Goal: Communication & Community: Answer question/provide support

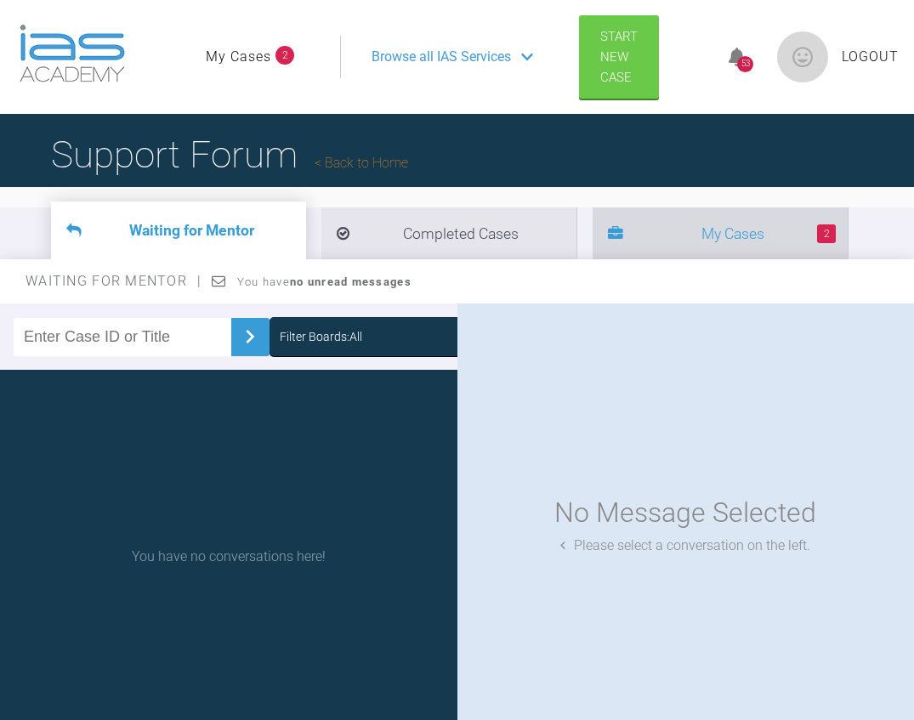
click at [701, 241] on li "2 My Cases" at bounding box center [720, 233] width 255 height 52
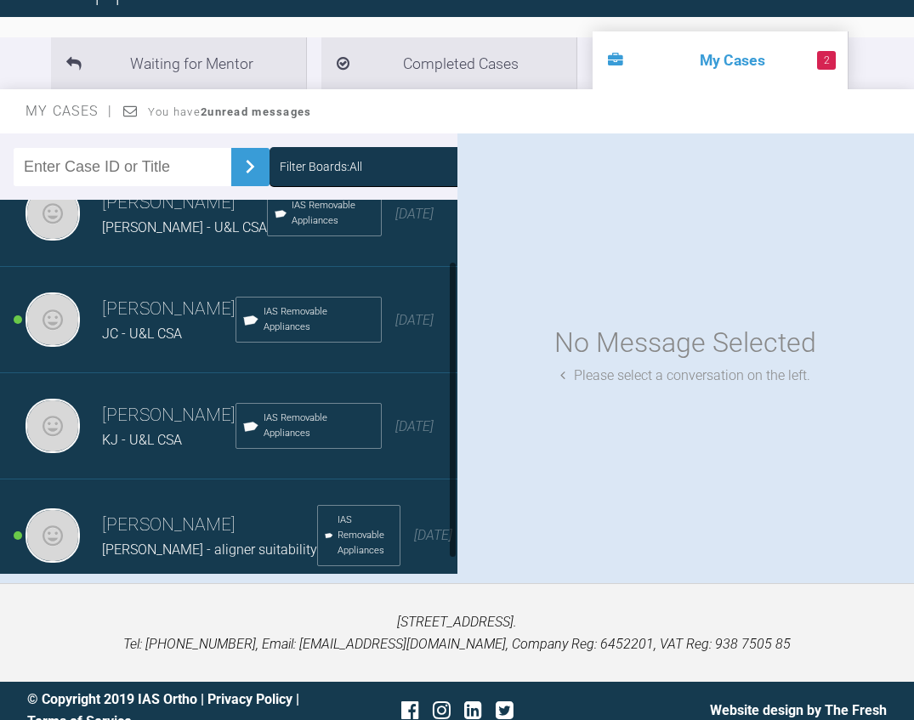
scroll to position [75, 0]
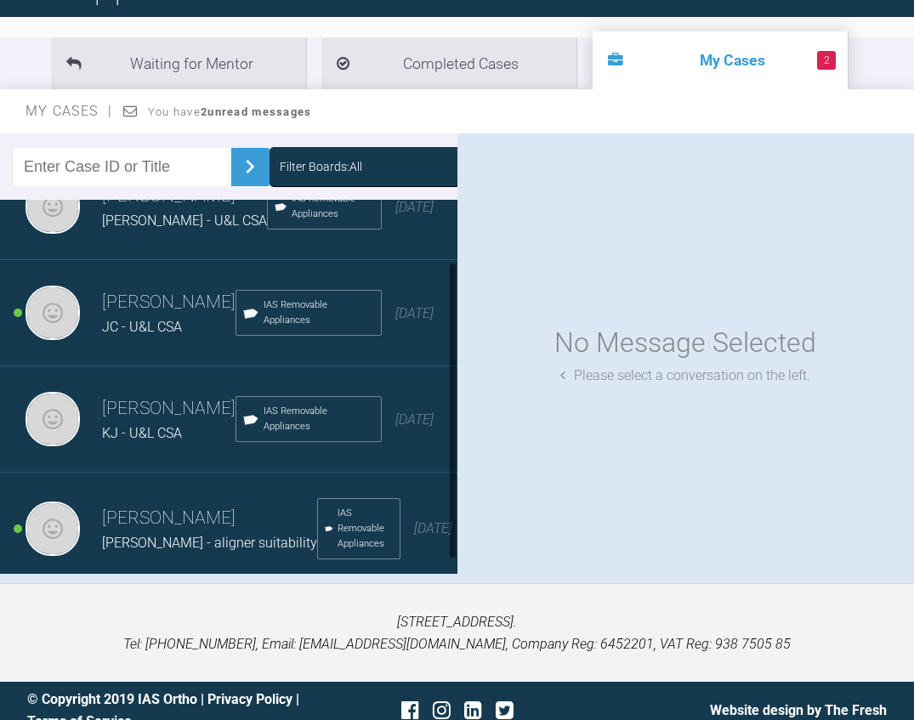
click at [179, 288] on h3 "[PERSON_NAME]" at bounding box center [169, 302] width 134 height 29
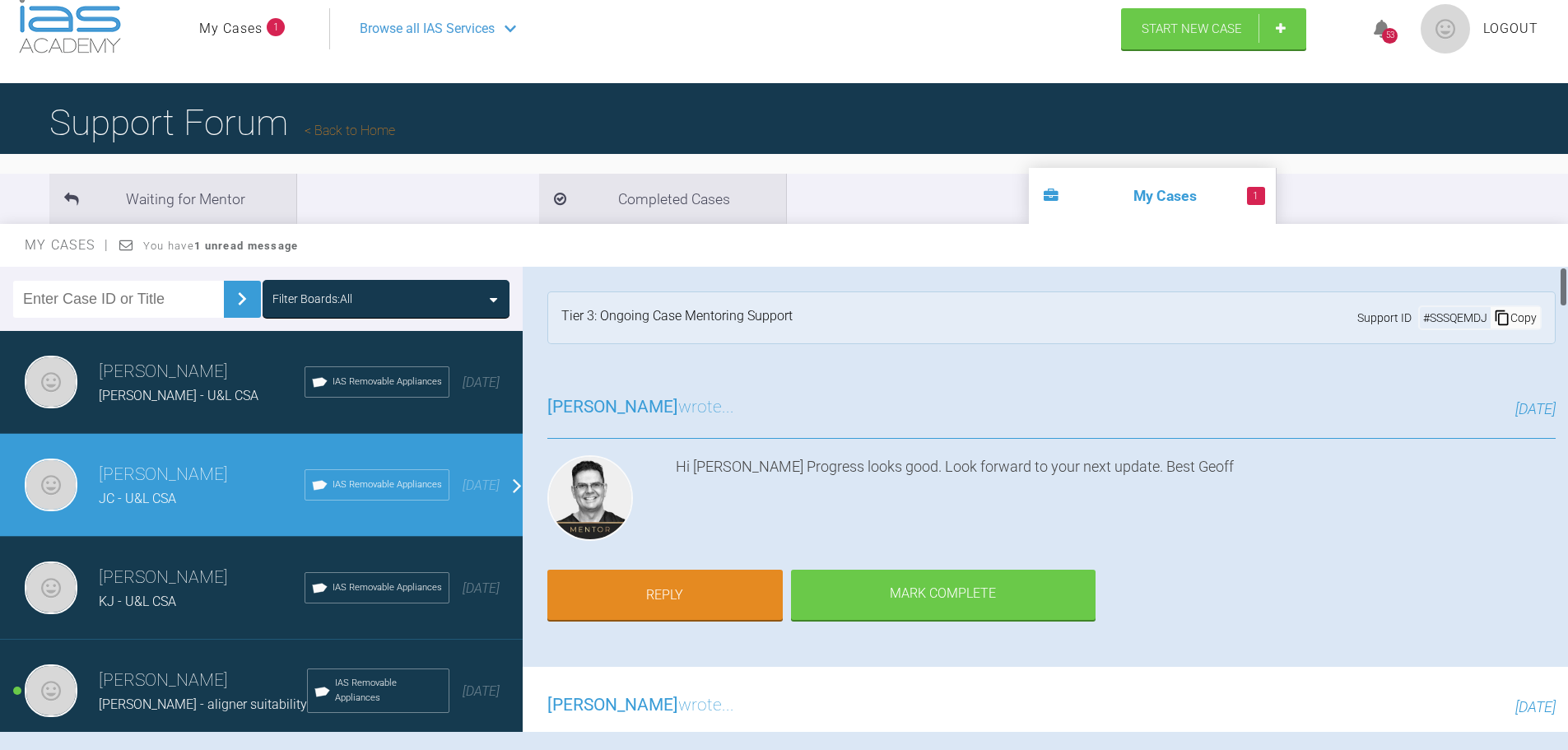
scroll to position [0, 0]
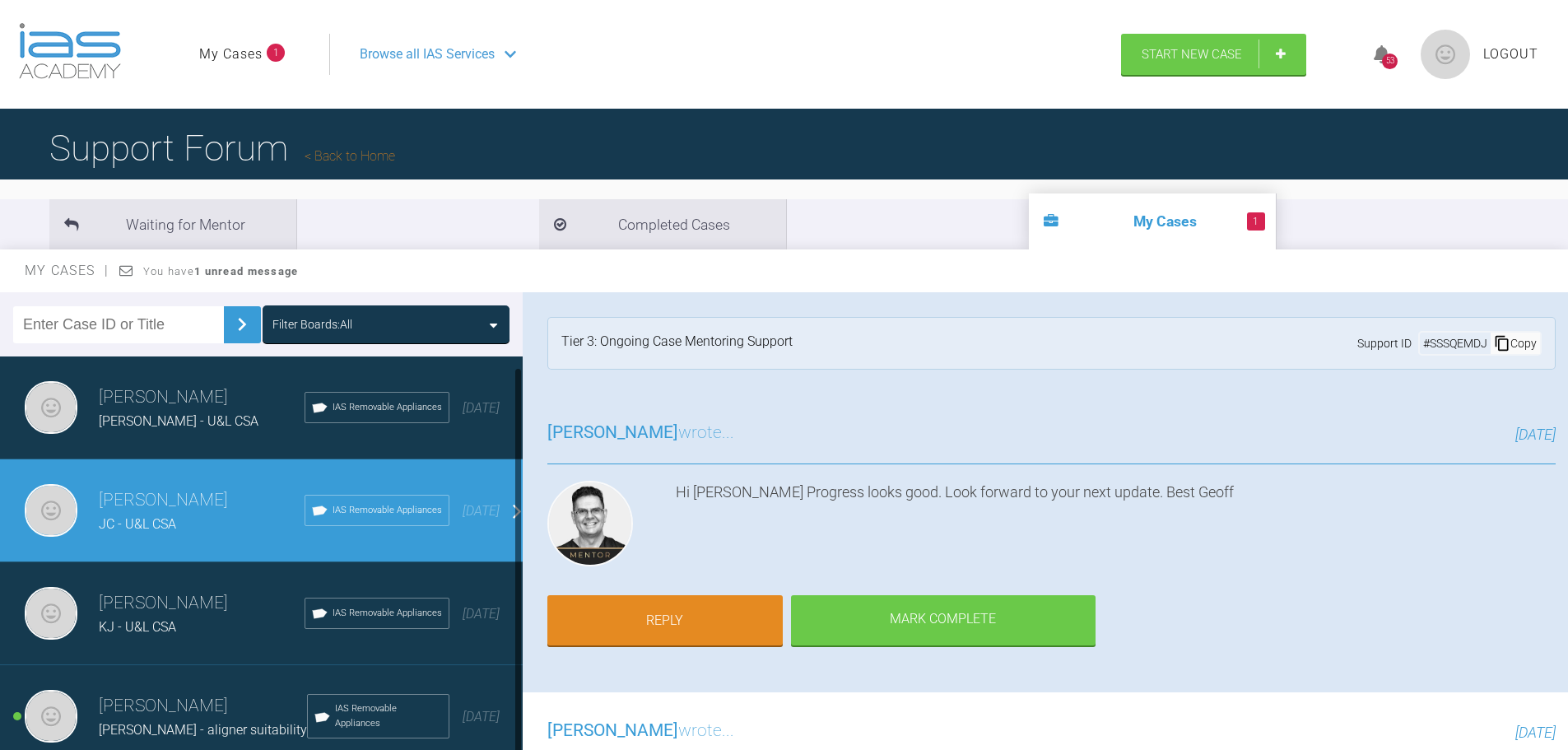
click at [169, 413] on span "[PERSON_NAME] - U&L CSA" at bounding box center [178, 421] width 160 height 15
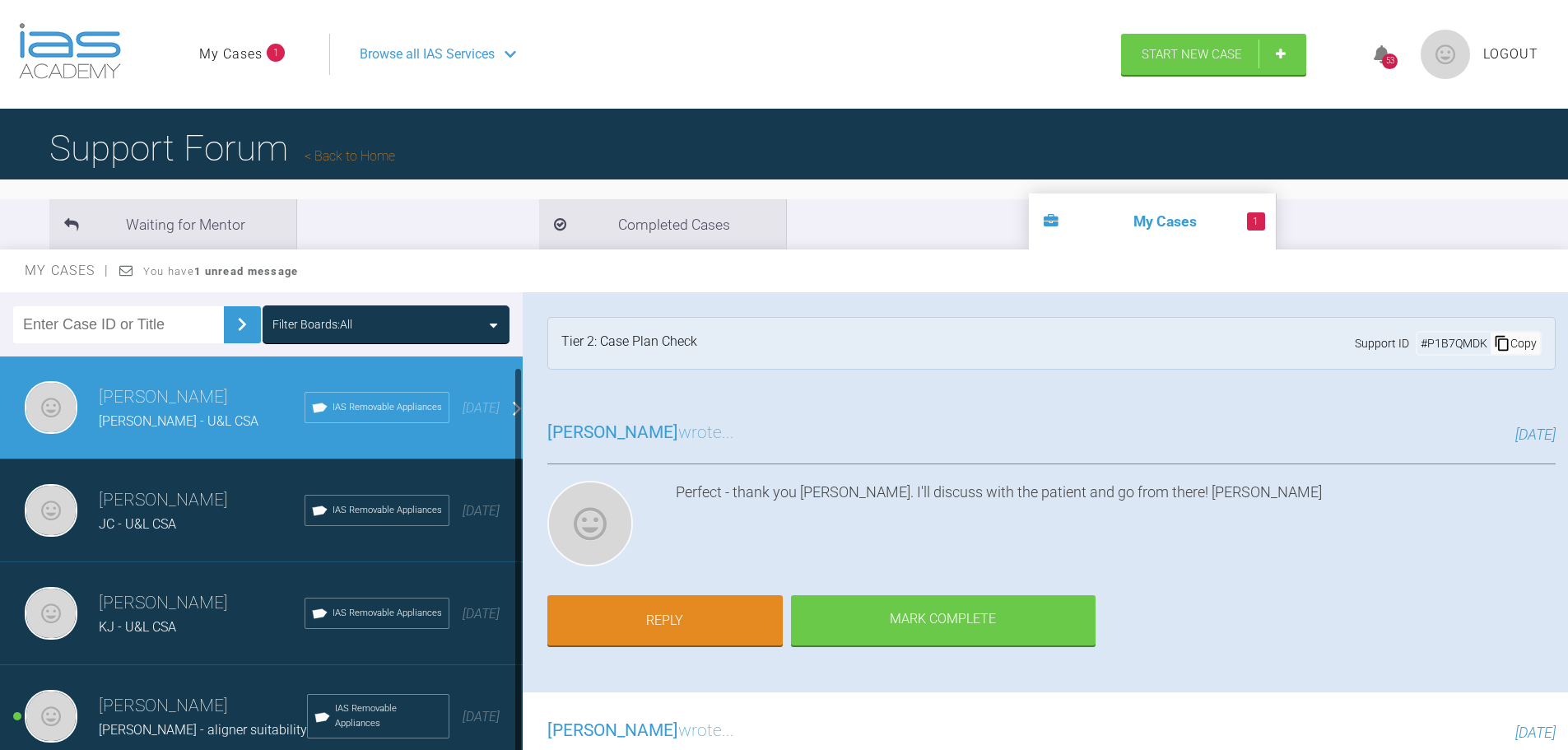
scroll to position [82, 0]
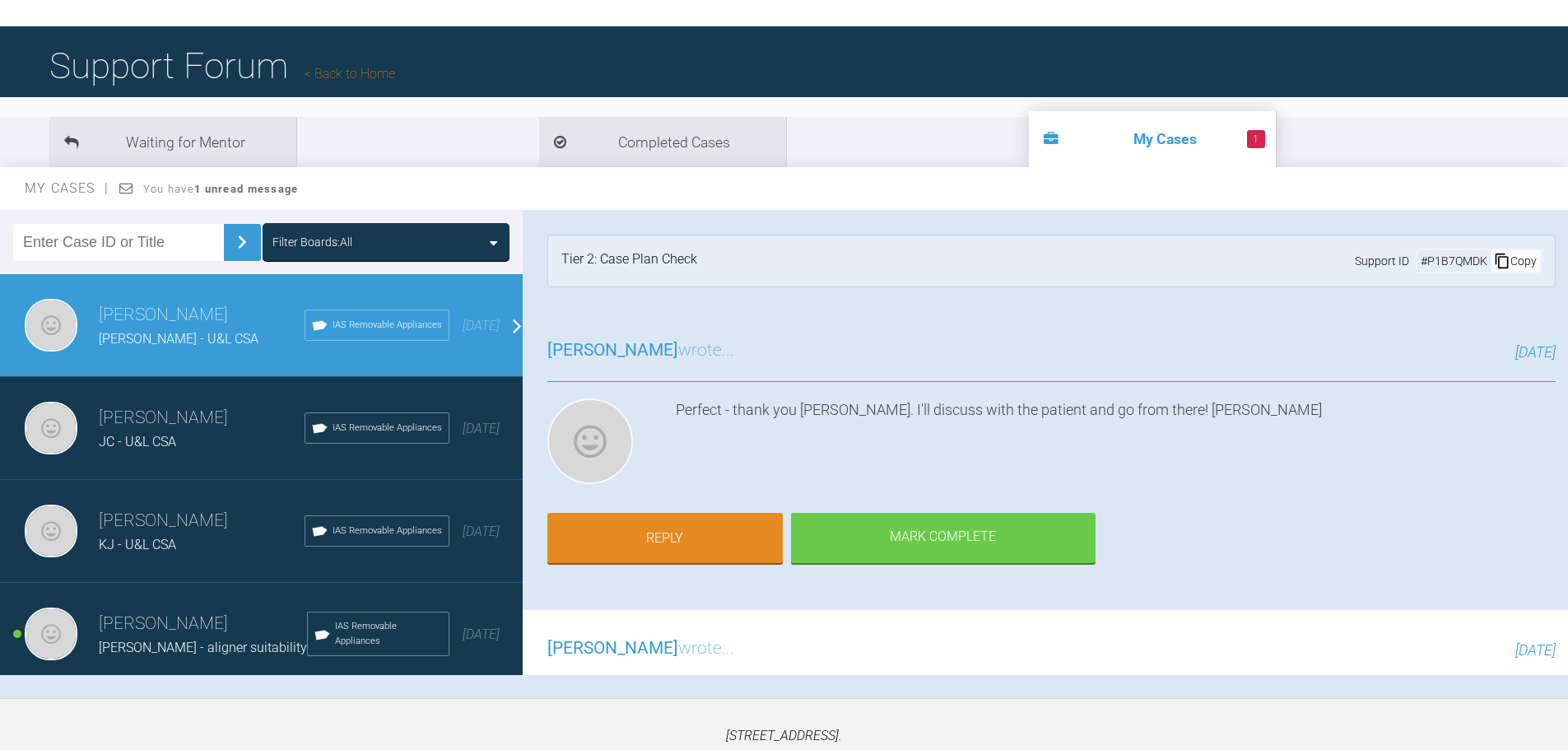
click at [118, 637] on div "[PERSON_NAME] - aligner suitability" at bounding box center [202, 647] width 208 height 21
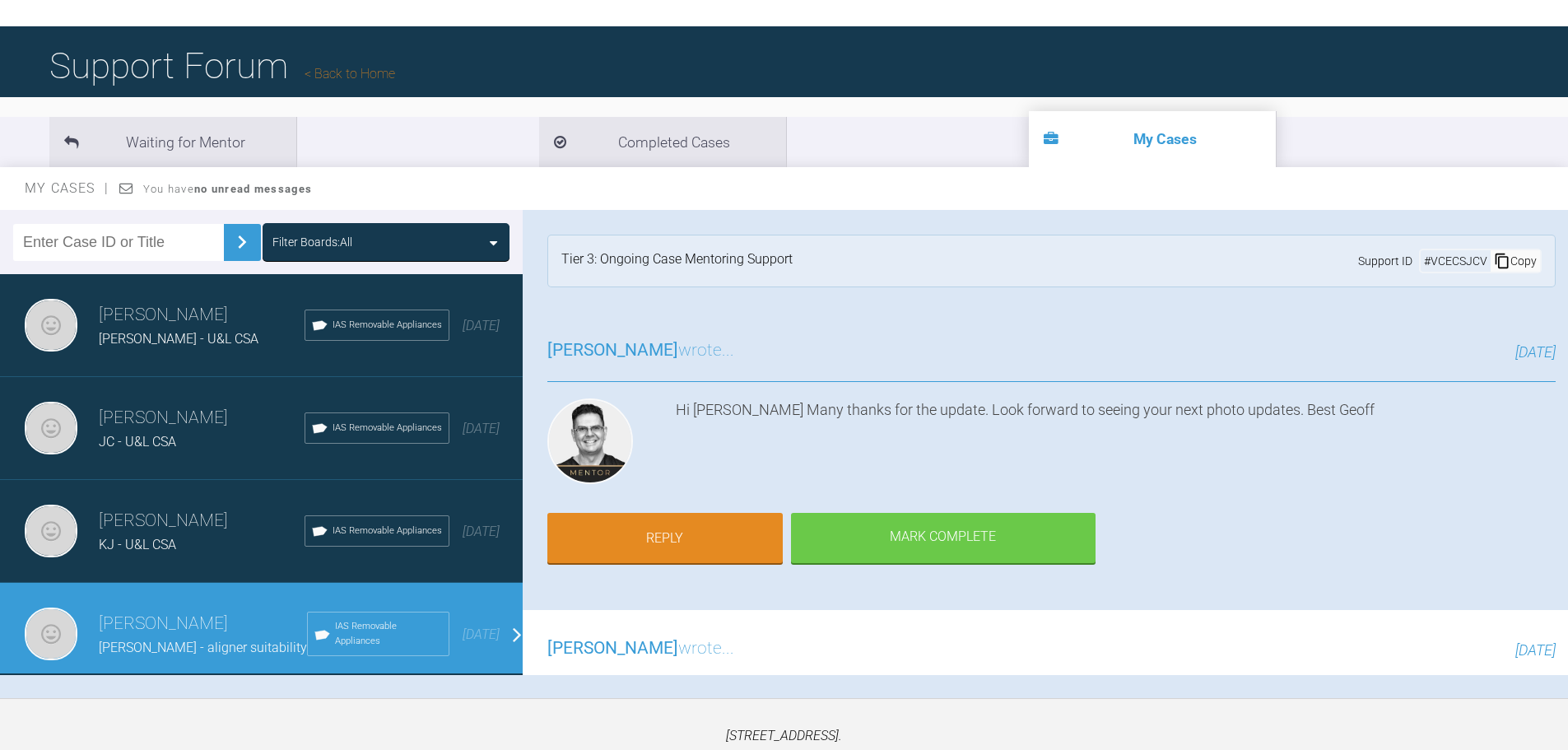
click at [141, 536] on span "KJ - U&L CSA" at bounding box center [137, 544] width 77 height 15
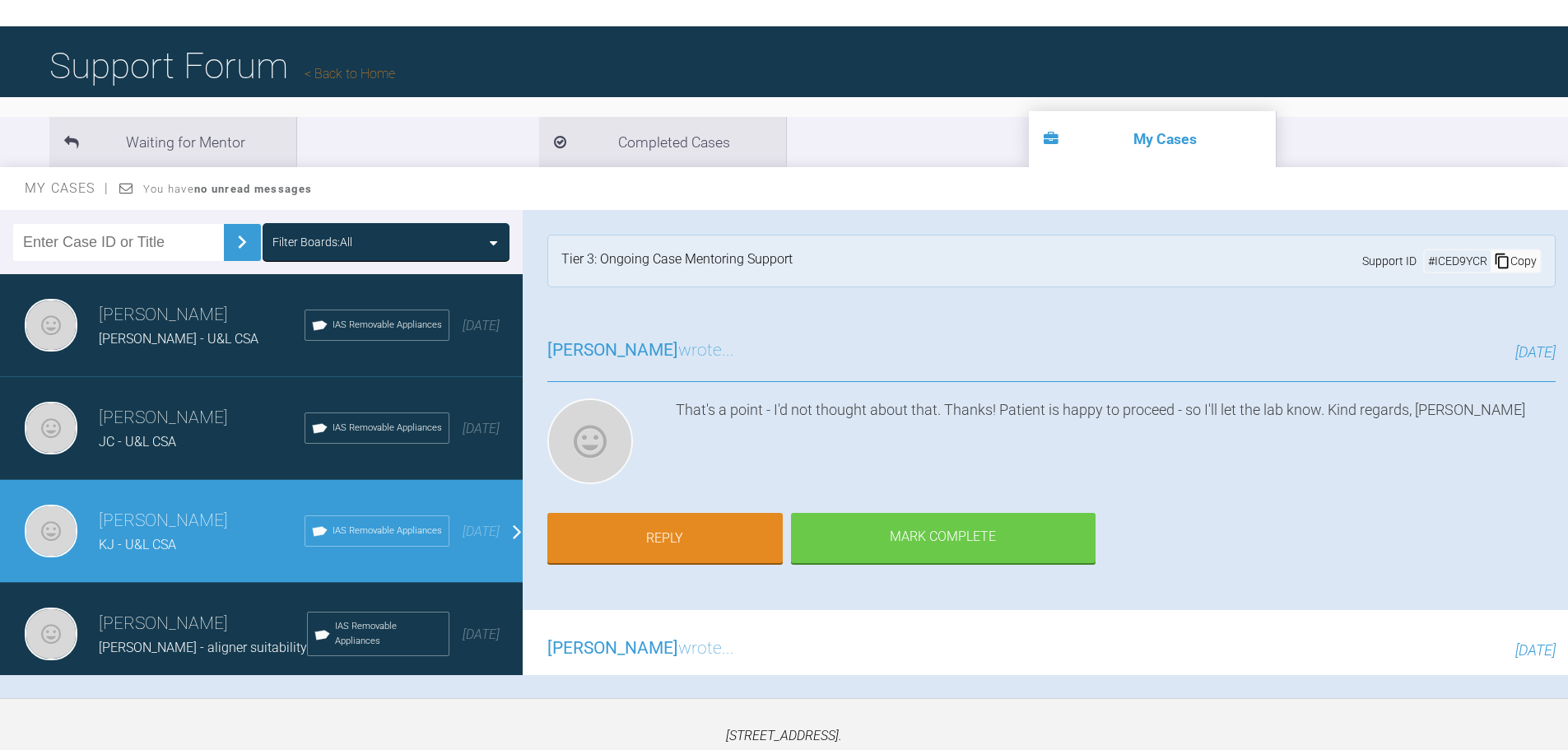
click at [162, 640] on span "[PERSON_NAME] - aligner suitability" at bounding box center [202, 647] width 208 height 15
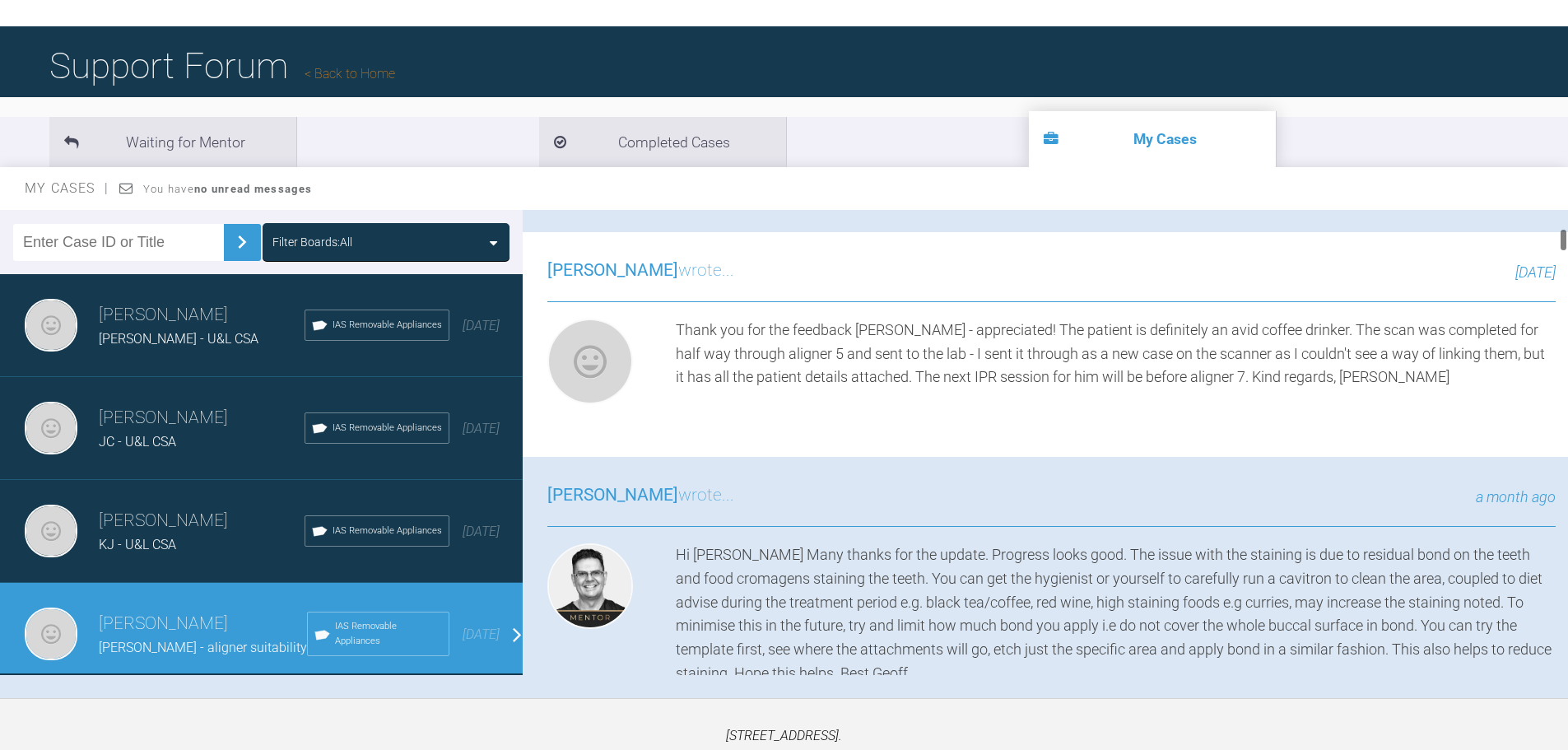
scroll to position [329, 0]
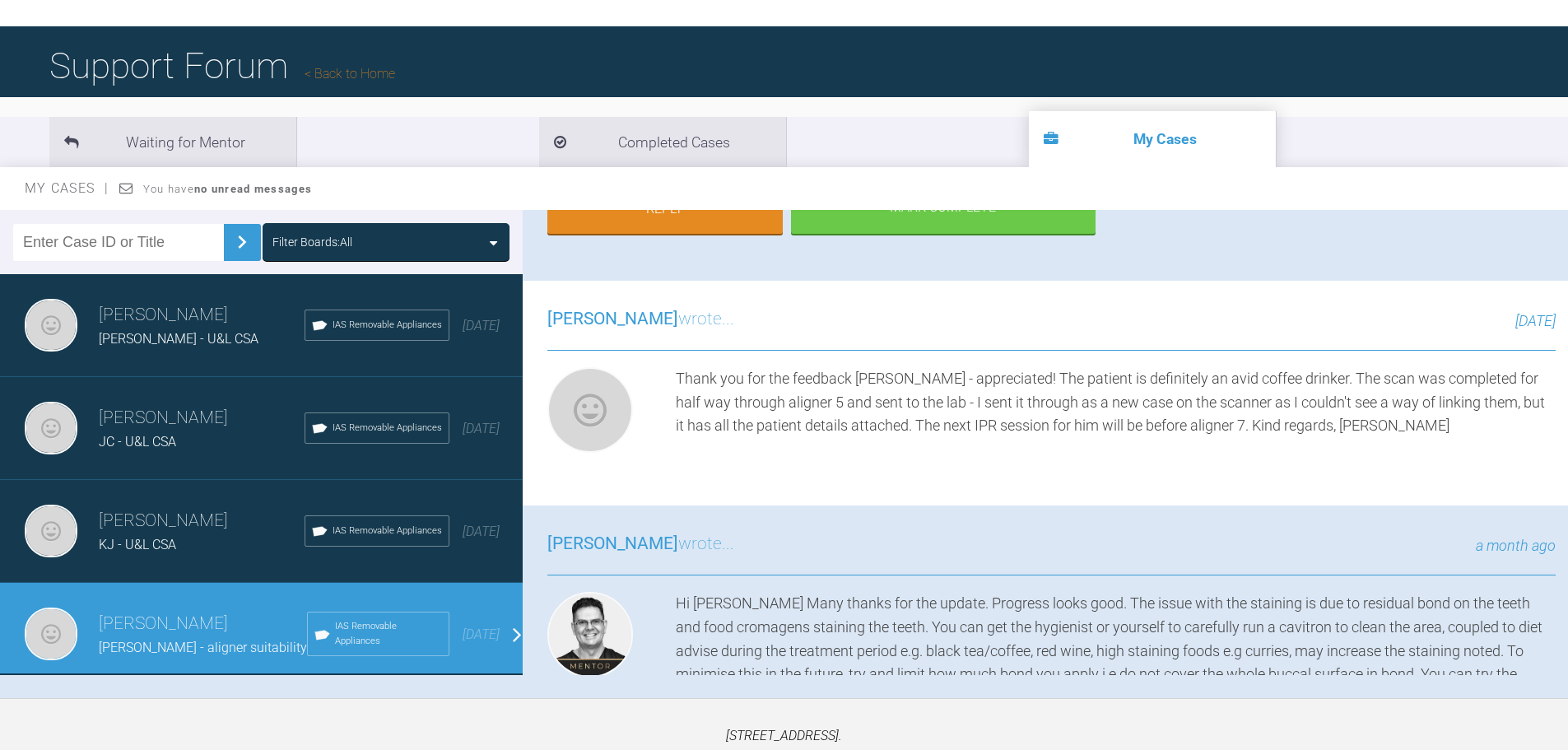
click at [884, 448] on div "Thank you for the feedback [PERSON_NAME] - appreciated! The patient is definite…" at bounding box center [1115, 412] width 880 height 92
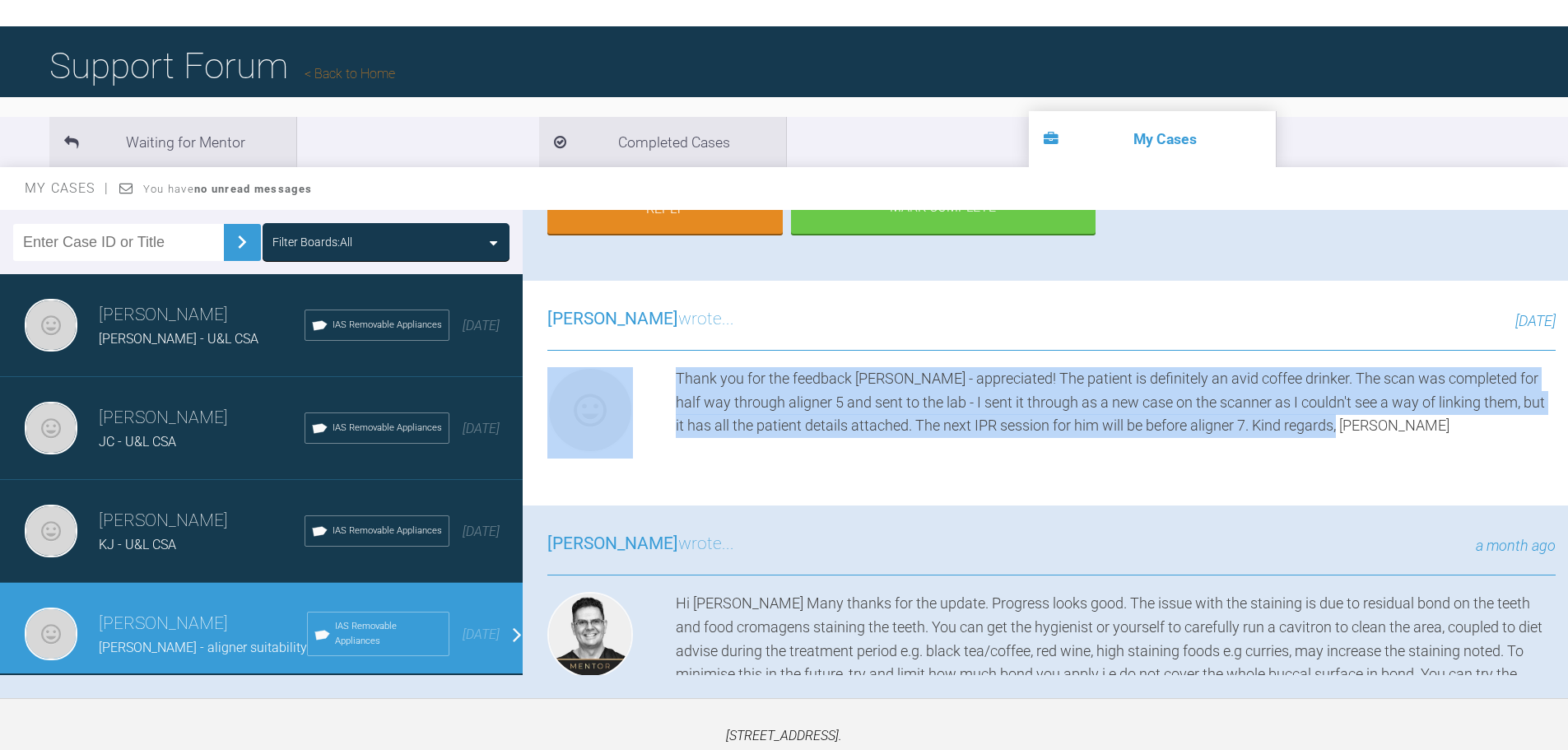
drag, startPoint x: 1409, startPoint y: 431, endPoint x: 661, endPoint y: 382, distance: 749.6
click at [661, 382] on div "Thank you for the feedback [PERSON_NAME] - appreciated! The patient is definite…" at bounding box center [1052, 412] width 1009 height 92
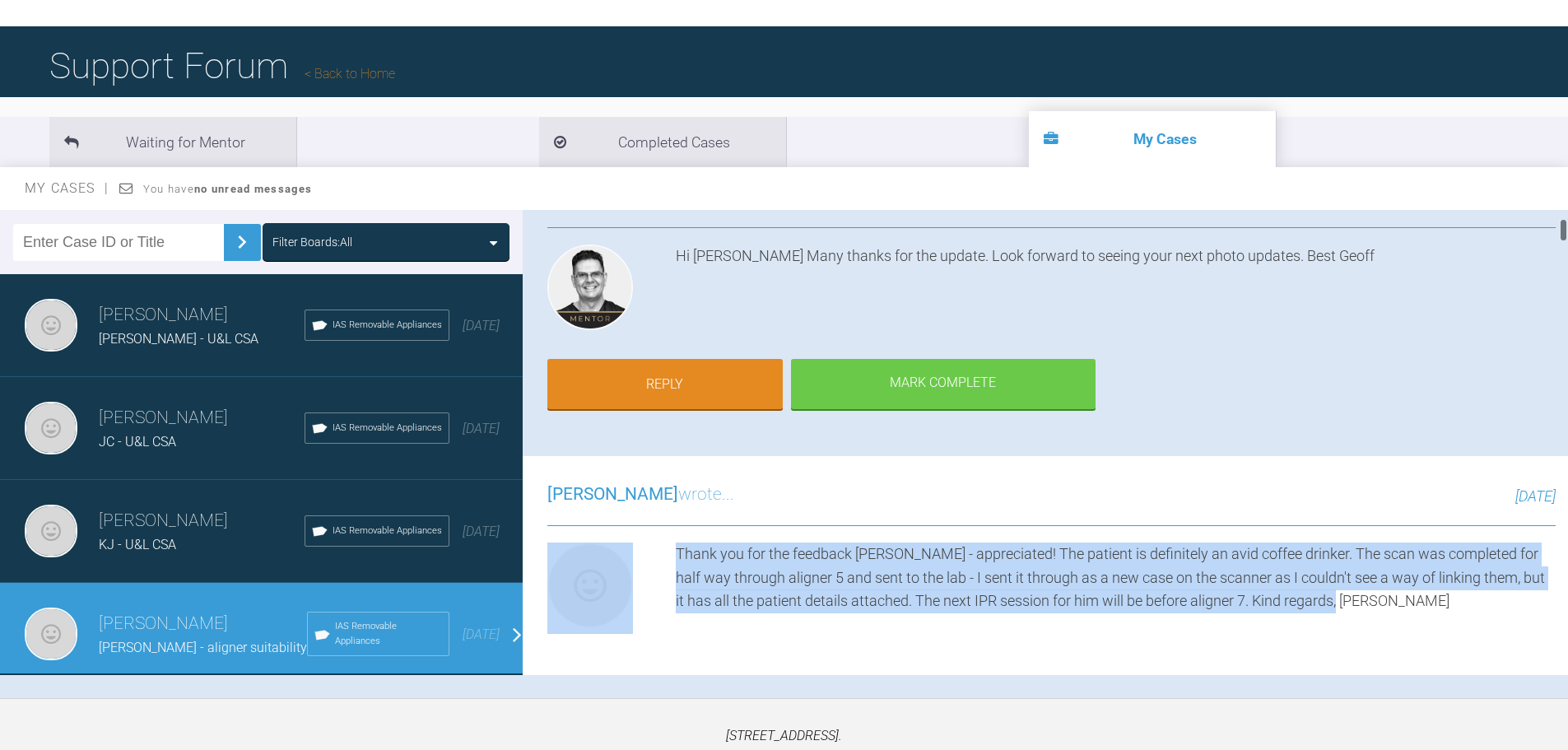
scroll to position [0, 0]
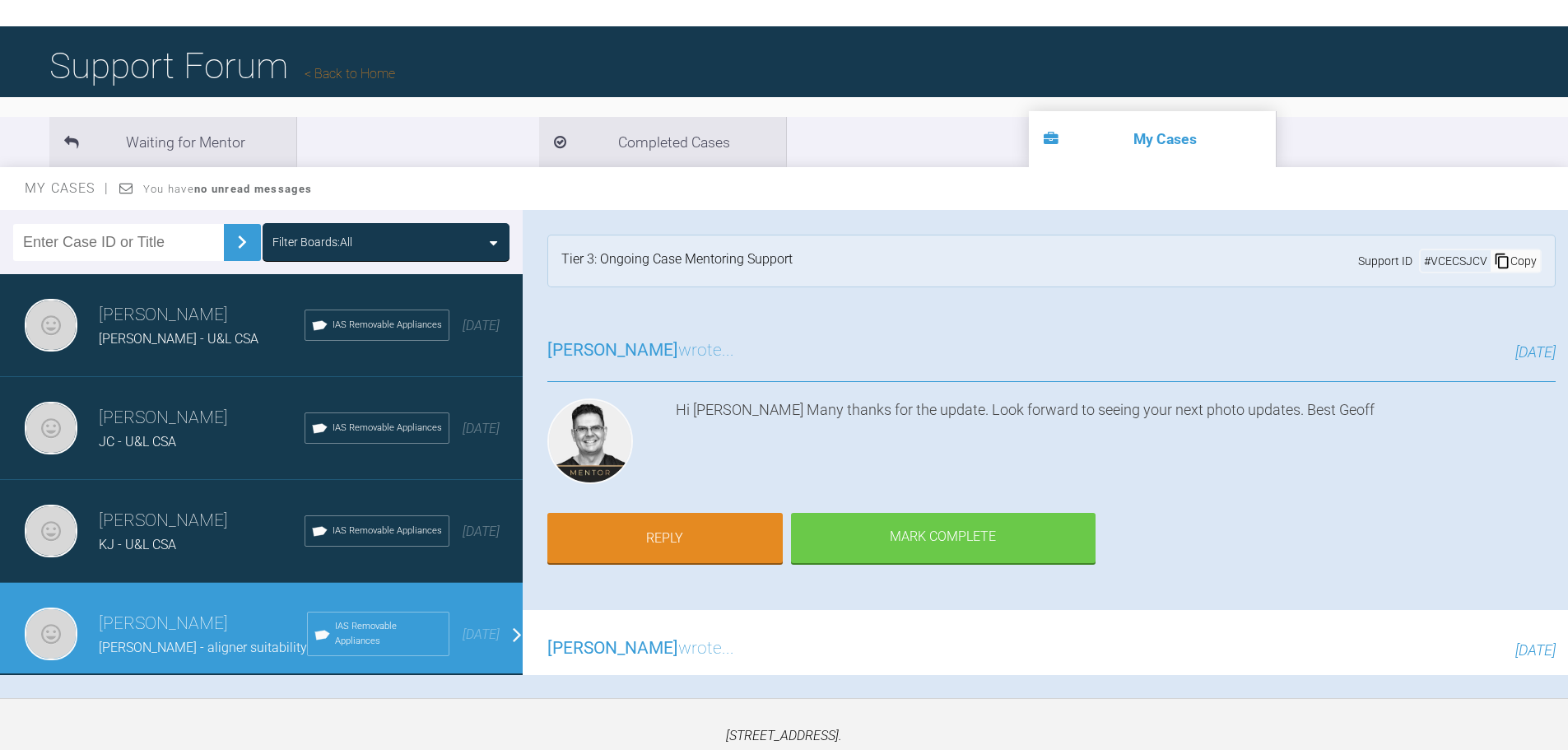
click at [129, 522] on h3 "[PERSON_NAME]" at bounding box center [201, 521] width 206 height 28
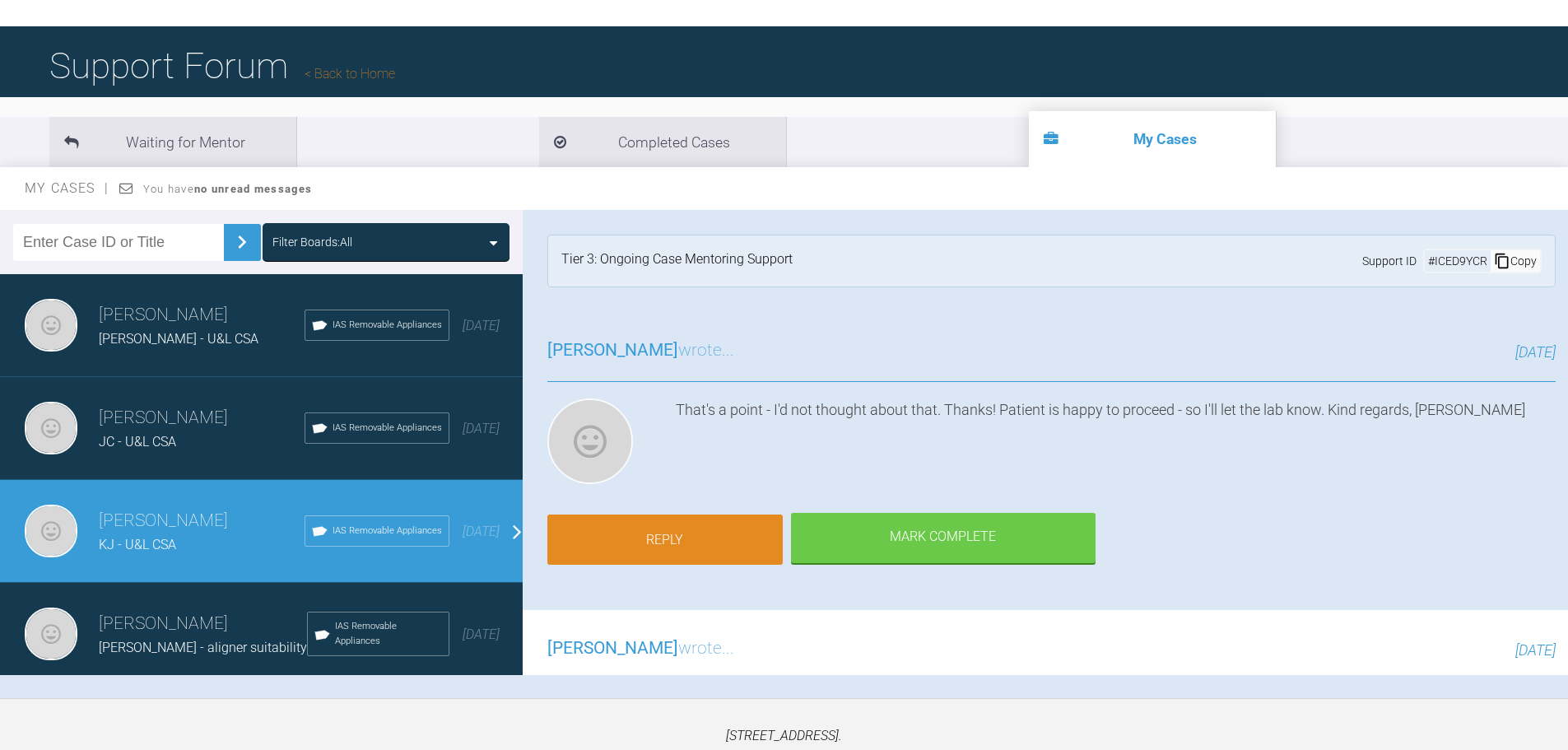
click at [705, 545] on link "Reply" at bounding box center [665, 539] width 235 height 51
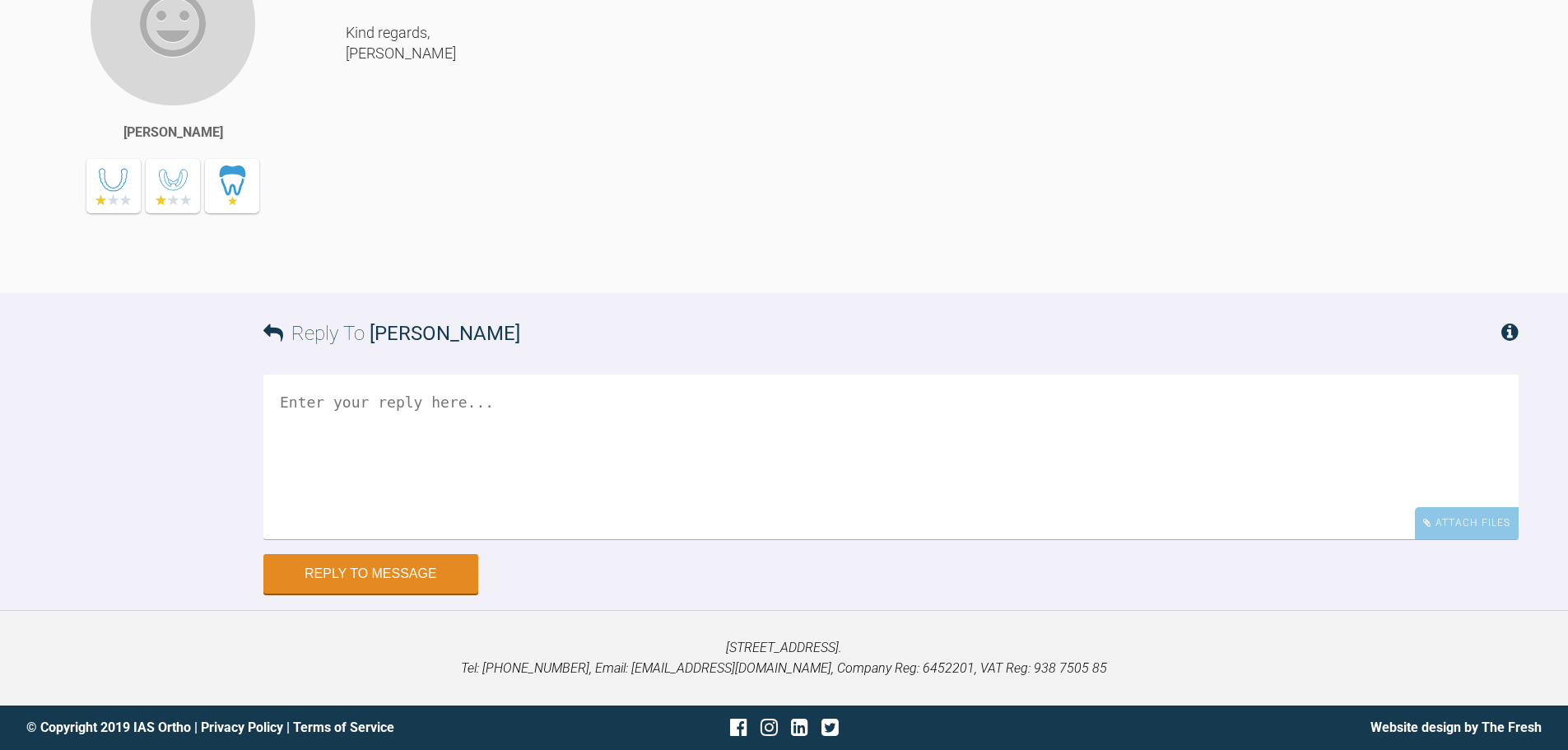
scroll to position [5789, 0]
click at [426, 476] on textarea at bounding box center [890, 457] width 1255 height 165
type textarea "H"
type textarea "A"
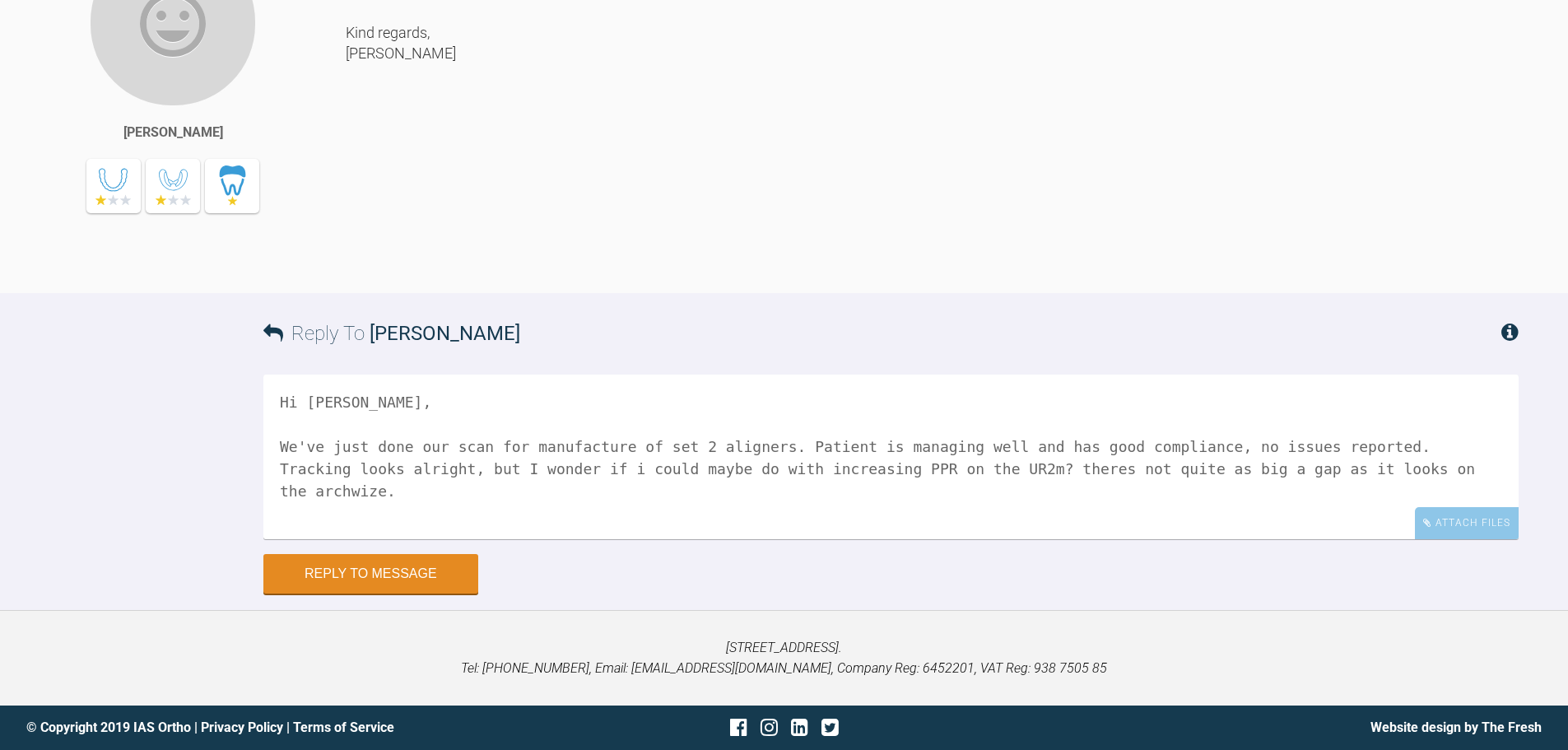
click at [884, 467] on textarea "Hi [PERSON_NAME], We've just done our scan for manufacture of set 2 aligners. P…" at bounding box center [890, 457] width 1255 height 165
click at [325, 447] on textarea "Hi [PERSON_NAME], We've just done our scan for manufacture of set 2 aligners. P…" at bounding box center [890, 457] width 1255 height 165
click at [485, 469] on textarea "Hi [PERSON_NAME], We've just done our scan for manufacture of set 2 aligners. P…" at bounding box center [890, 457] width 1255 height 165
click at [884, 471] on textarea "Hi [PERSON_NAME], We've just done our scan for manufacture of set 2 aligners. P…" at bounding box center [890, 457] width 1255 height 165
click at [884, 470] on textarea "Hi [PERSON_NAME], We've just done our scan for manufacture of set 2 aligners. P…" at bounding box center [890, 457] width 1255 height 165
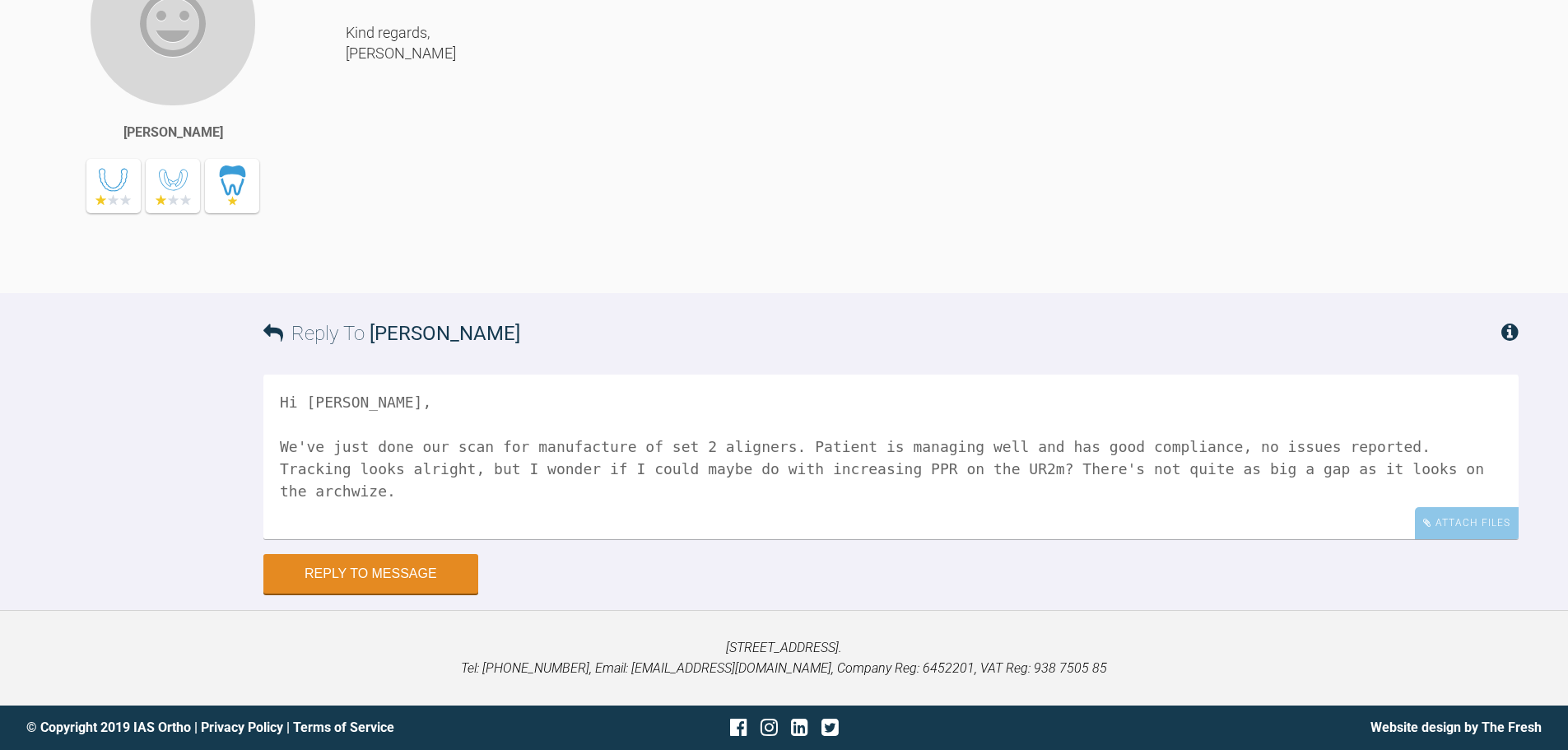
click at [884, 471] on textarea "Hi [PERSON_NAME], We've just done our scan for manufacture of set 2 aligners. P…" at bounding box center [890, 457] width 1255 height 165
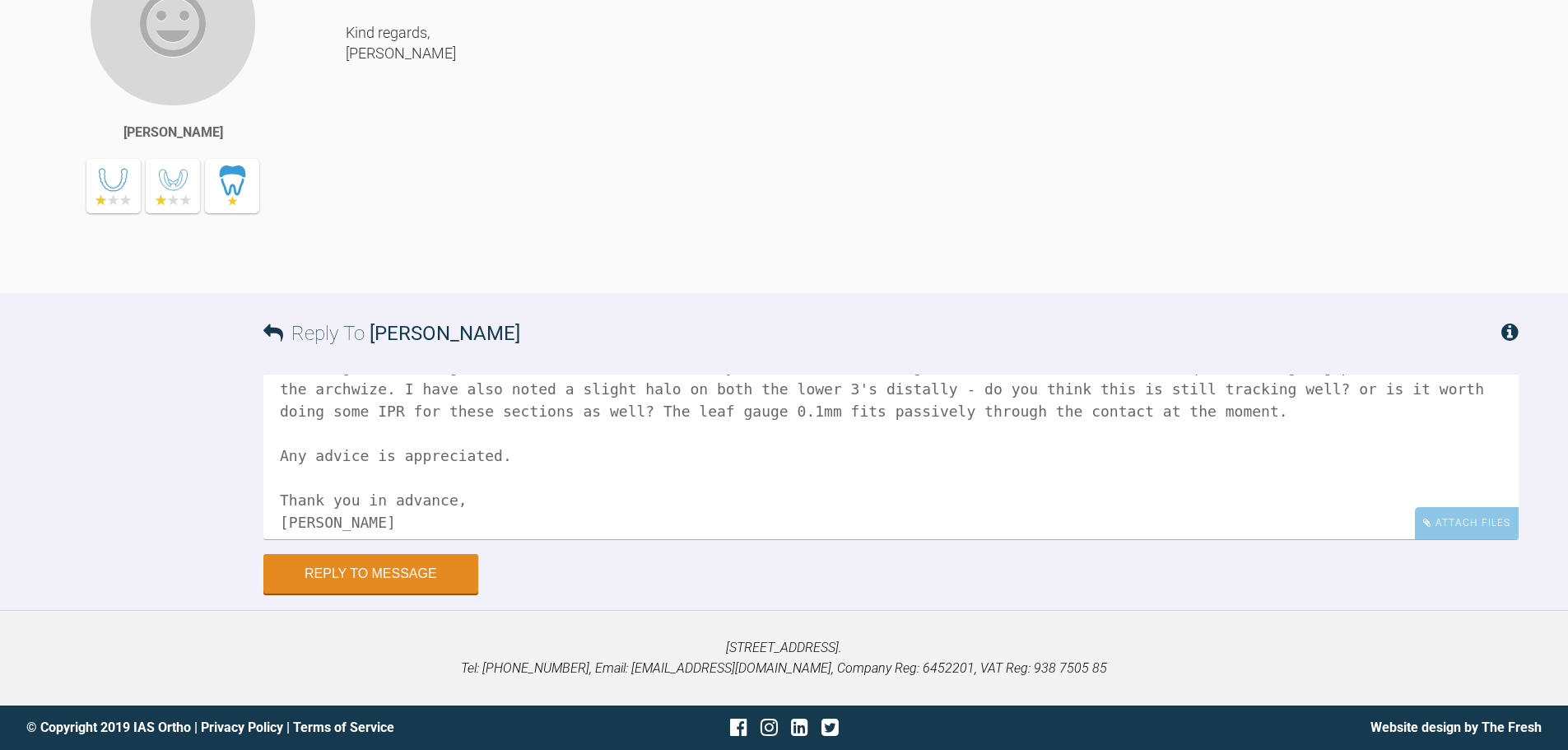
scroll to position [113, 0]
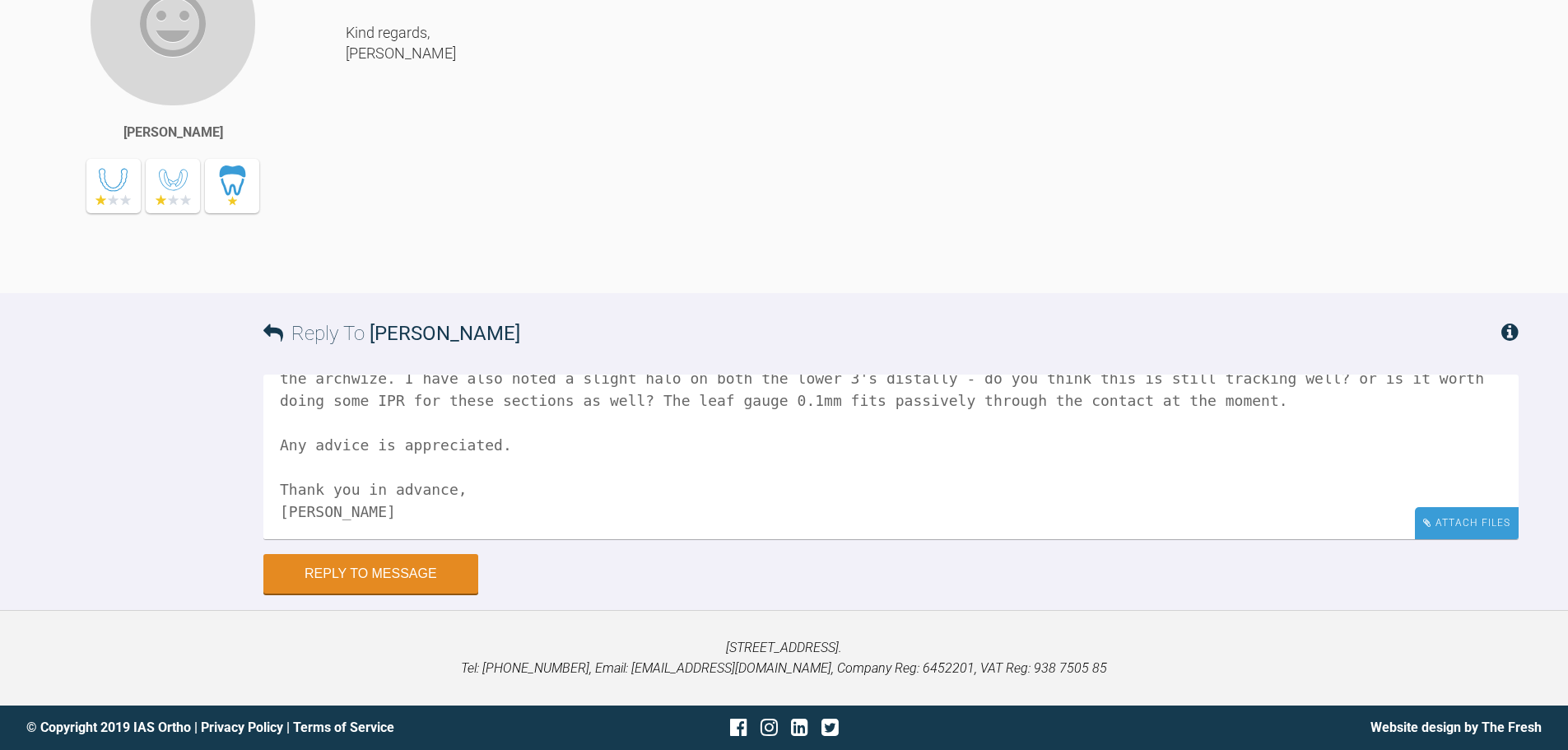
click at [884, 514] on div "Attach Files" at bounding box center [1466, 523] width 104 height 32
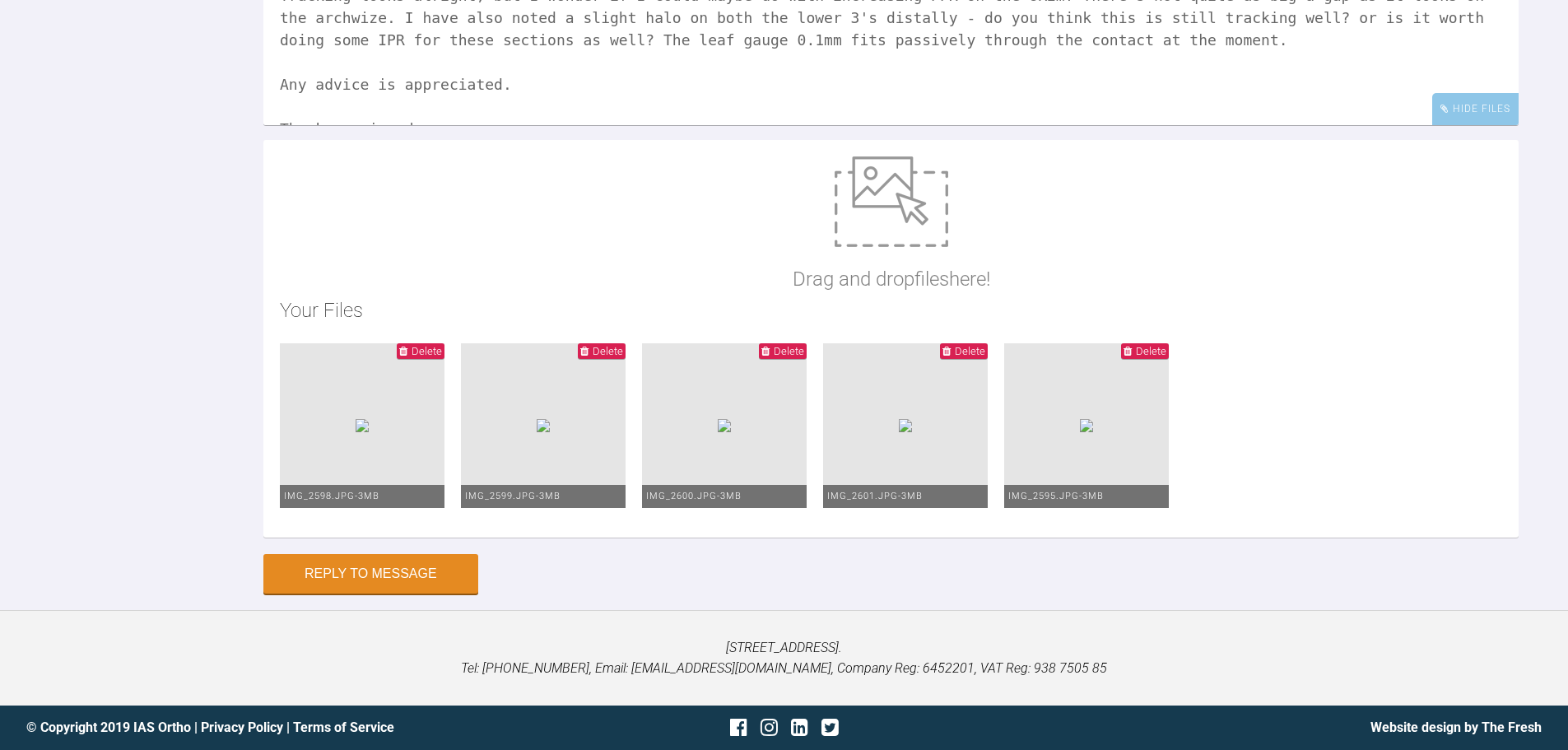
scroll to position [30, 0]
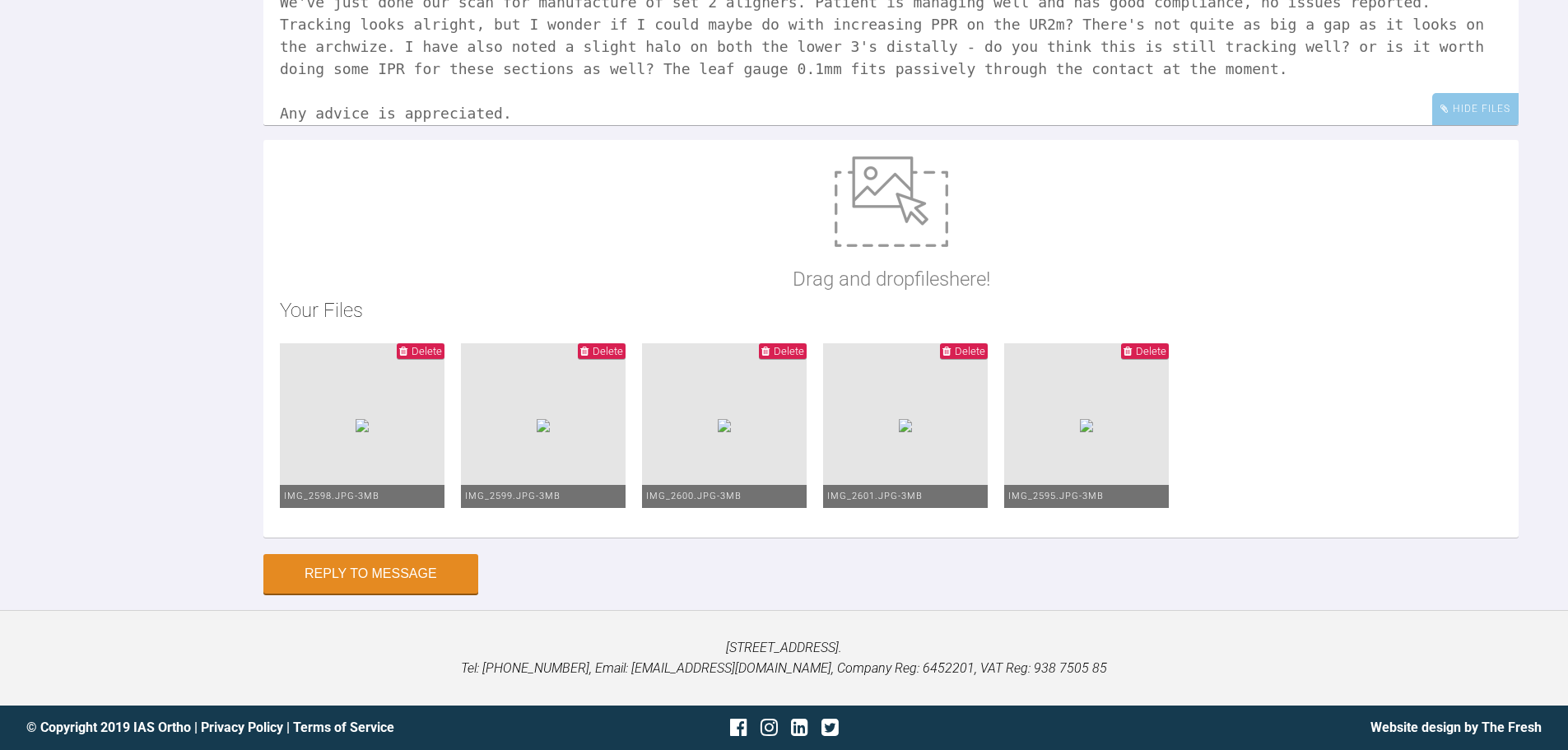
click at [692, 125] on textarea "Hi [PERSON_NAME], We've just done our scan for manufacture of set 2 aligners. P…" at bounding box center [890, 43] width 1255 height 165
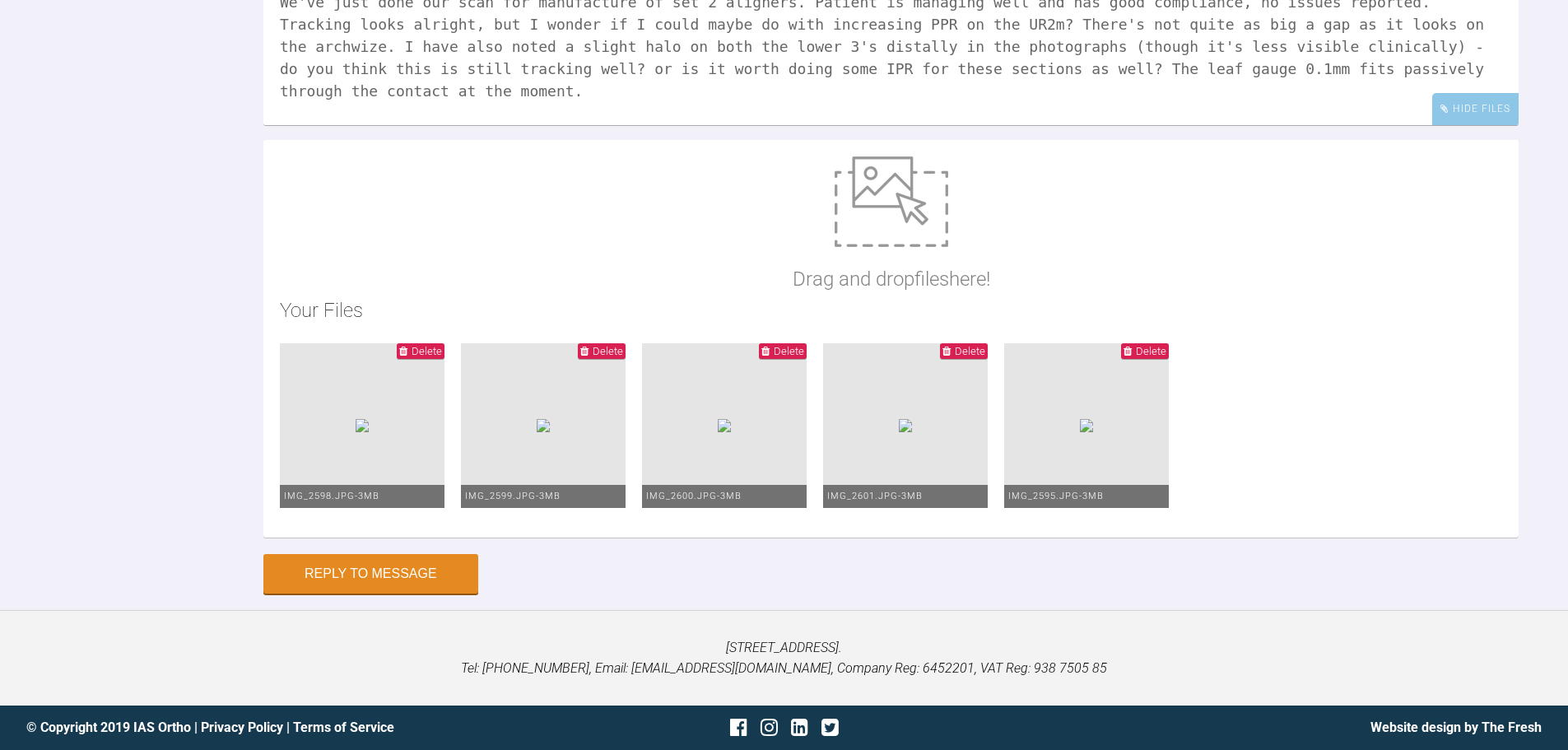
click at [611, 125] on textarea "Hi [PERSON_NAME], We've just done our scan for manufacture of set 2 aligners. P…" at bounding box center [890, 43] width 1255 height 165
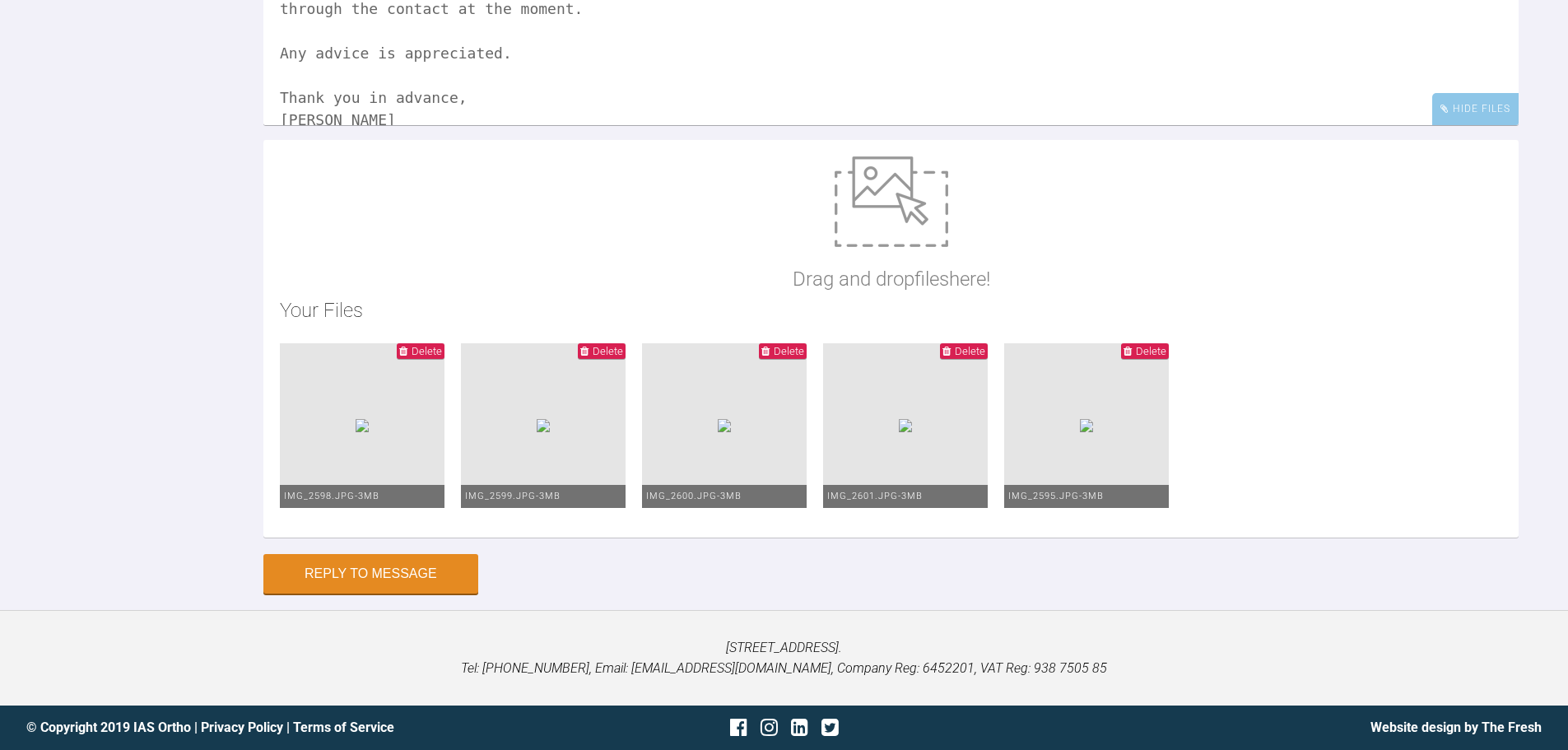
scroll to position [6380, 0]
type textarea "Hi [PERSON_NAME], We've just done our scan for manufacture of set 2 aligners. P…"
click at [346, 563] on button "Reply to Message" at bounding box center [371, 575] width 215 height 40
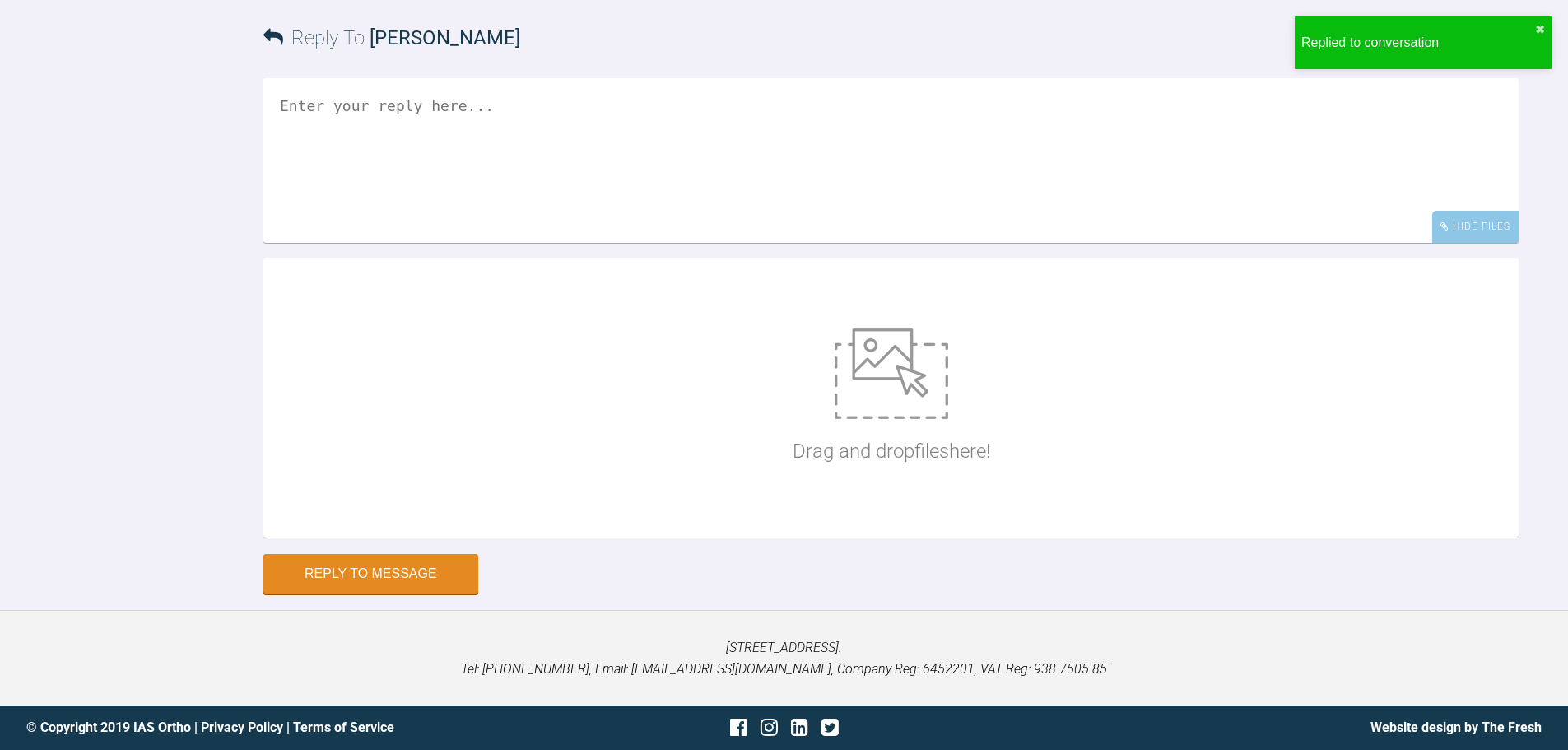
scroll to position [6312, 0]
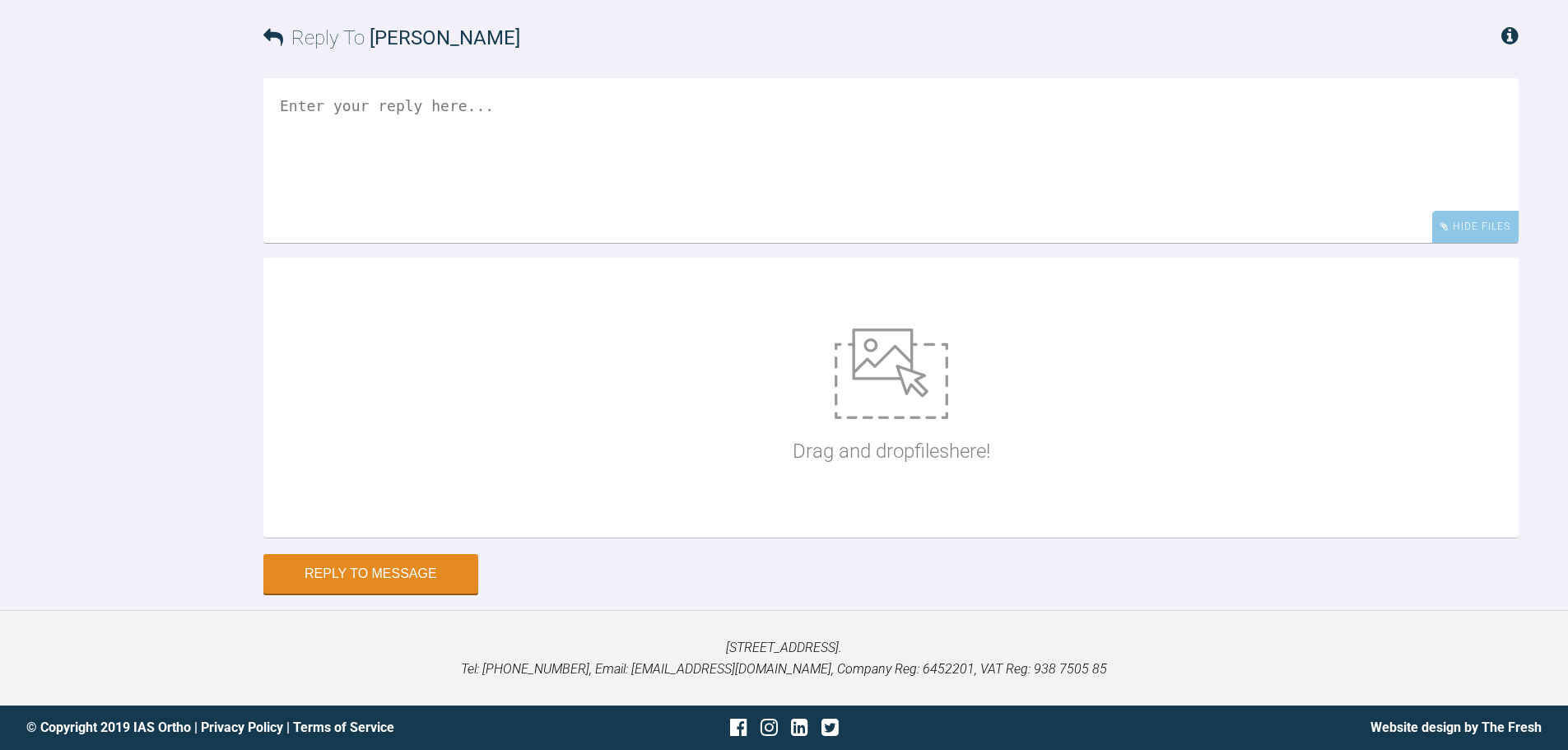
click at [625, 243] on textarea at bounding box center [890, 161] width 1255 height 165
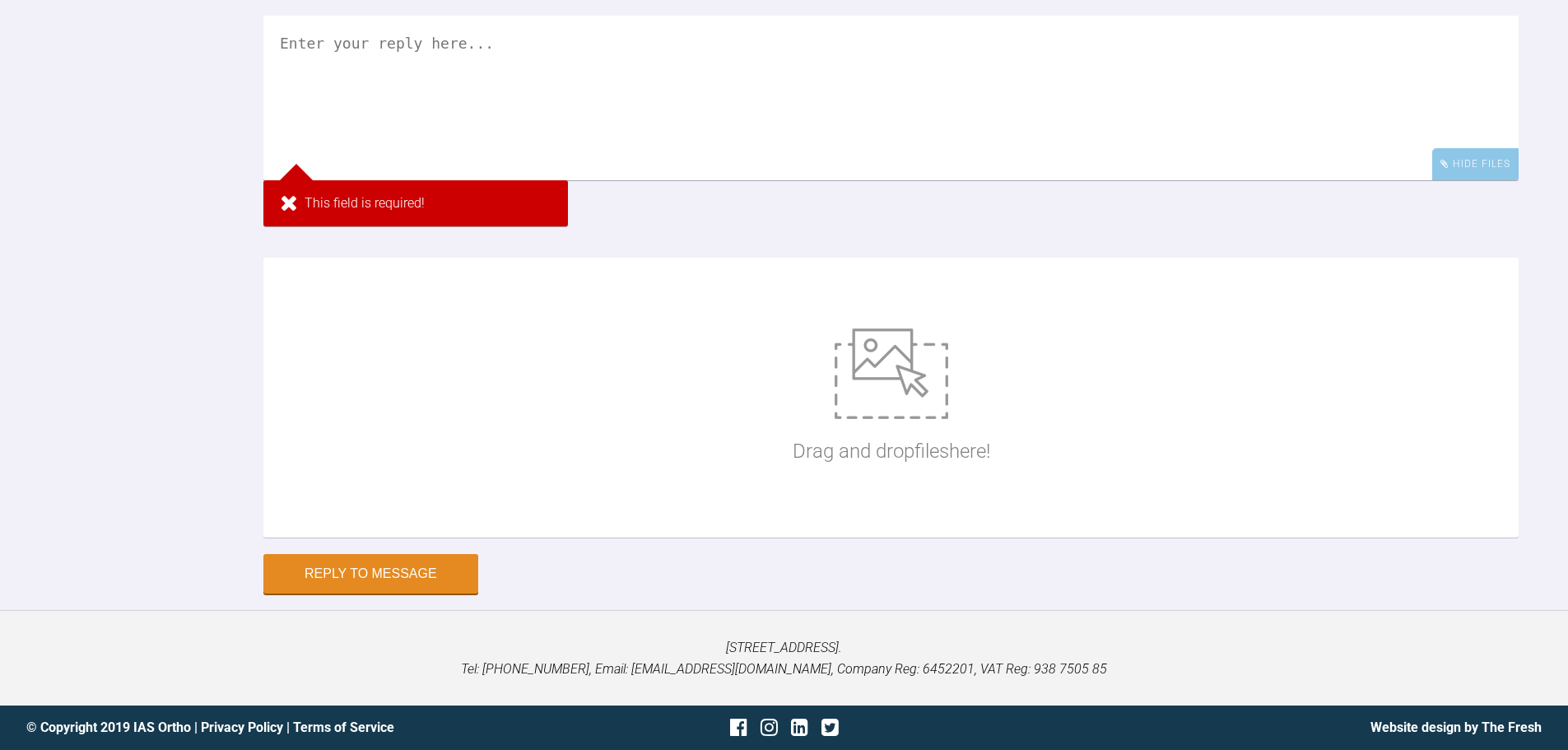
drag, startPoint x: 658, startPoint y: 405, endPoint x: 848, endPoint y: 52, distance: 400.9
click at [534, 180] on textarea at bounding box center [890, 98] width 1255 height 165
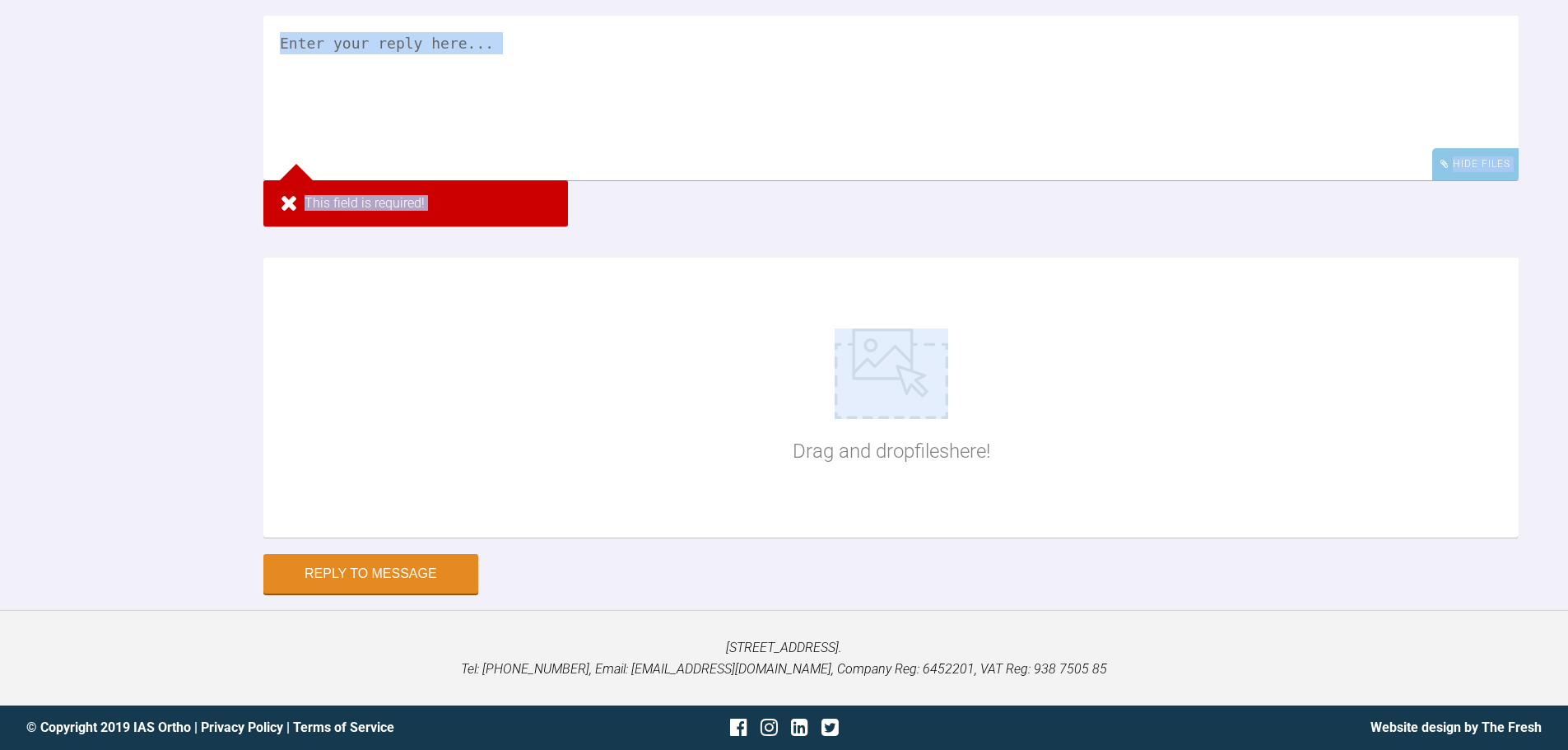
scroll to position [6514, 0]
drag, startPoint x: 575, startPoint y: 789, endPoint x: 545, endPoint y: 630, distance: 161.8
click at [522, 180] on textarea at bounding box center [890, 98] width 1255 height 165
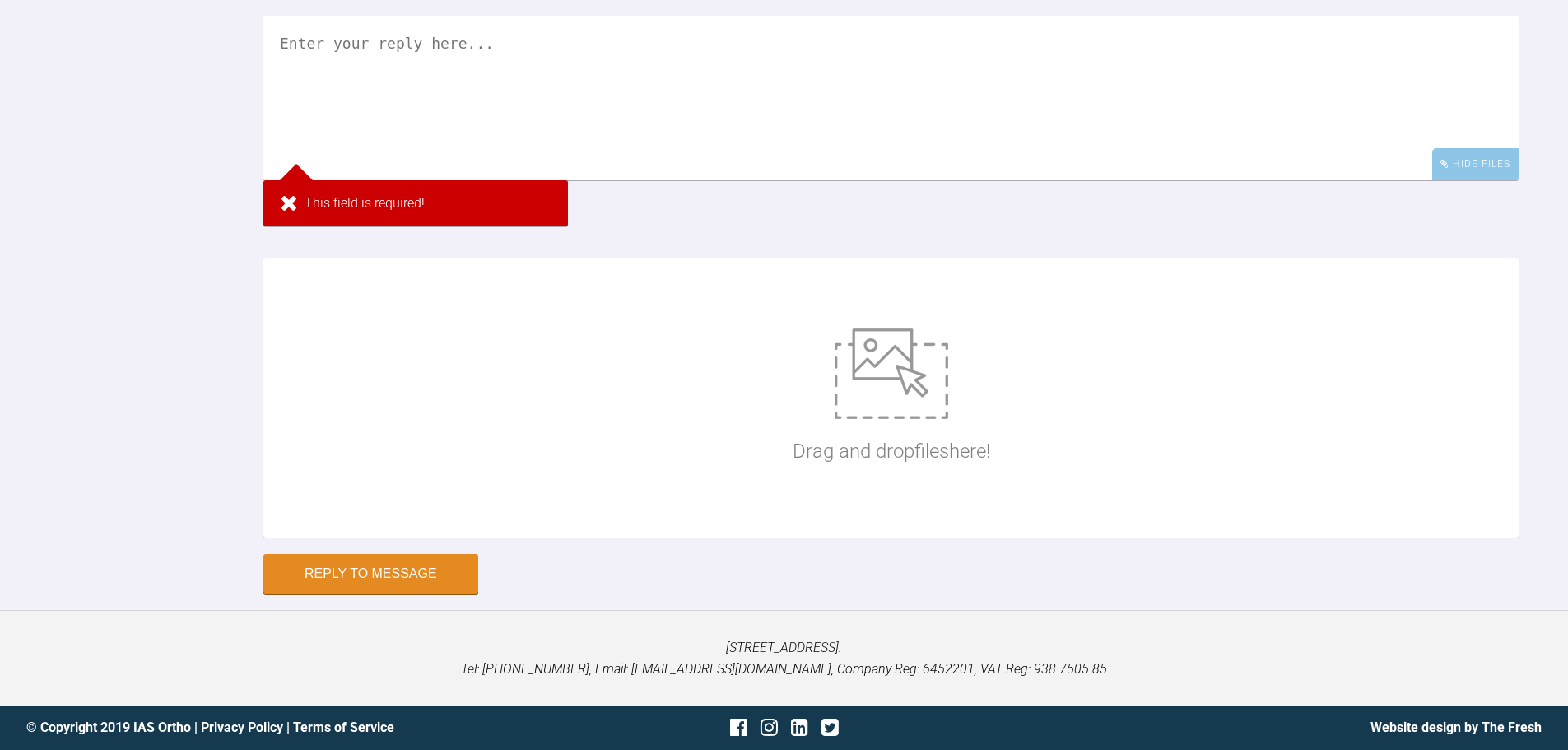
click at [592, 180] on textarea at bounding box center [890, 98] width 1255 height 165
